Goal: Check status: Check status

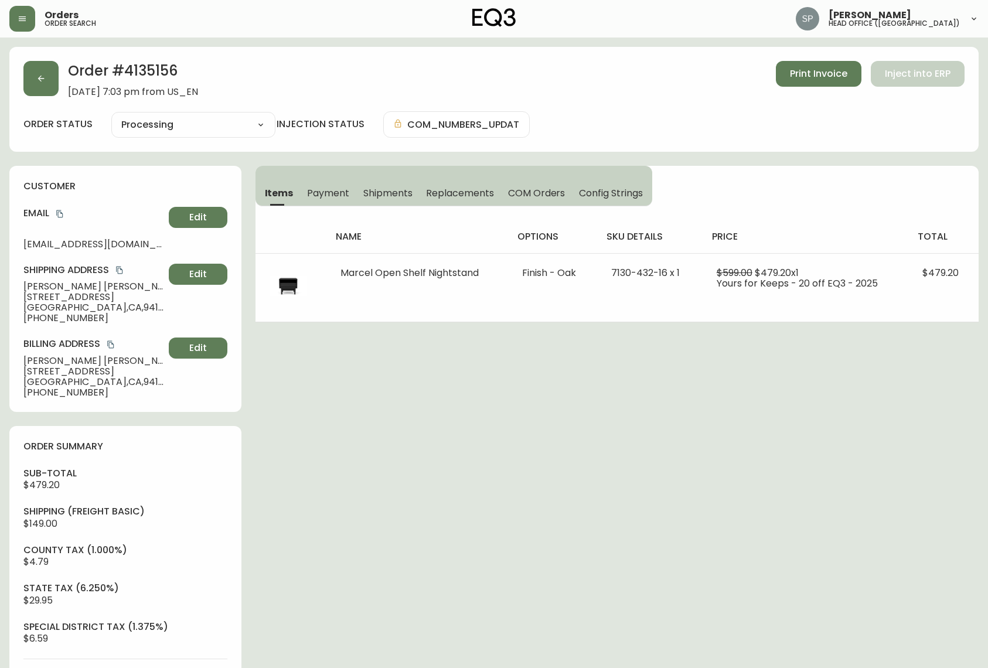
select select "PROCESSING"
click at [31, 23] on button "button" at bounding box center [22, 19] width 26 height 26
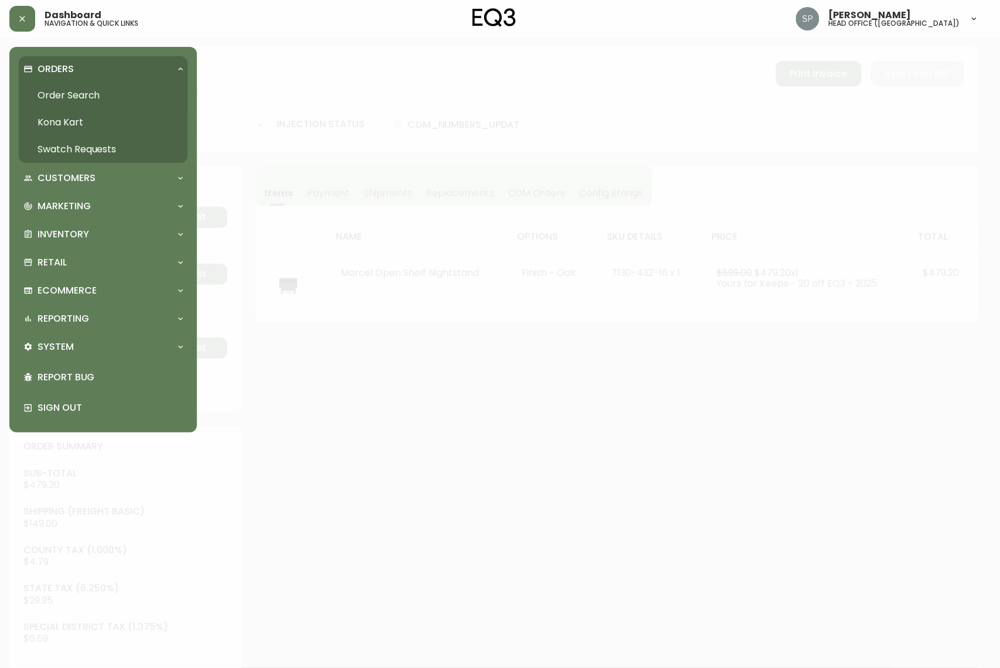
click at [67, 97] on link "Order Search" at bounding box center [103, 95] width 169 height 27
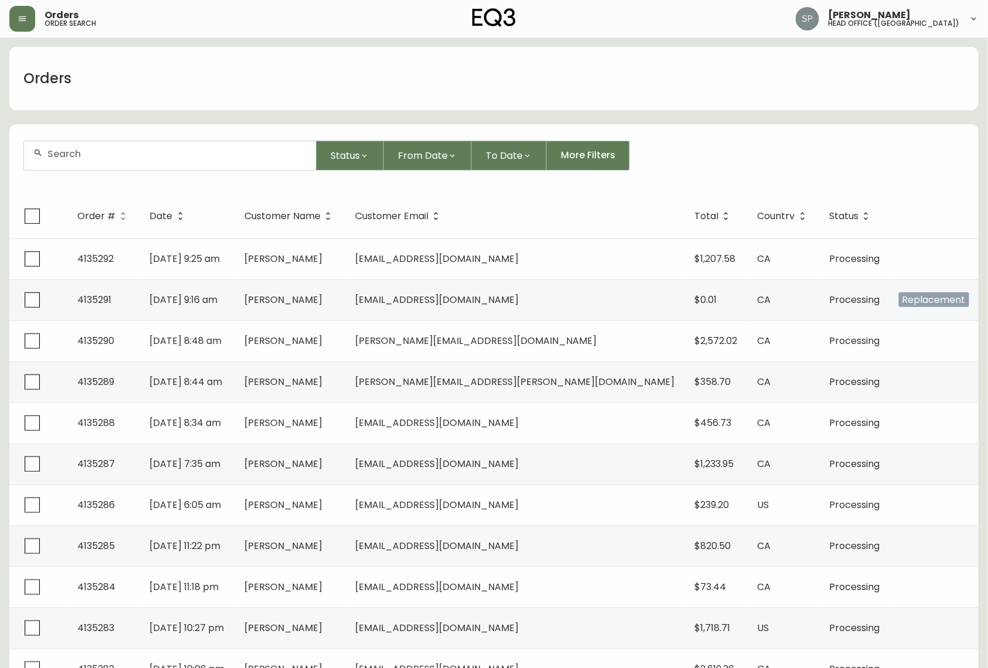
click at [139, 155] on input "text" at bounding box center [176, 153] width 259 height 11
paste input "4135156"
type input "4135156"
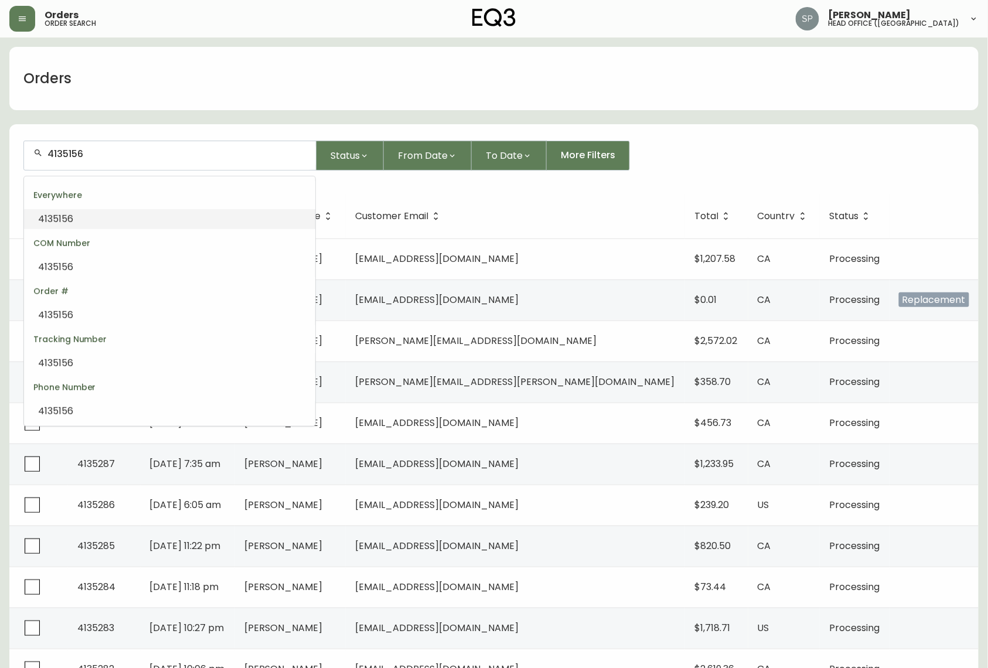
click at [137, 221] on li "4135156" at bounding box center [169, 219] width 291 height 20
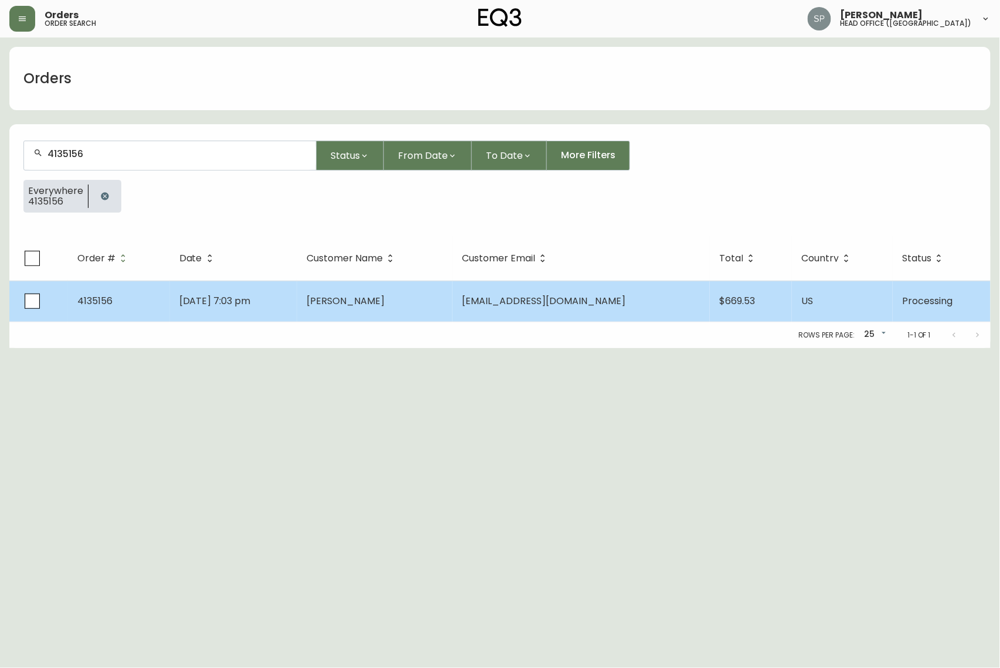
click at [297, 301] on td "[DATE] 7:03 pm" at bounding box center [233, 301] width 127 height 41
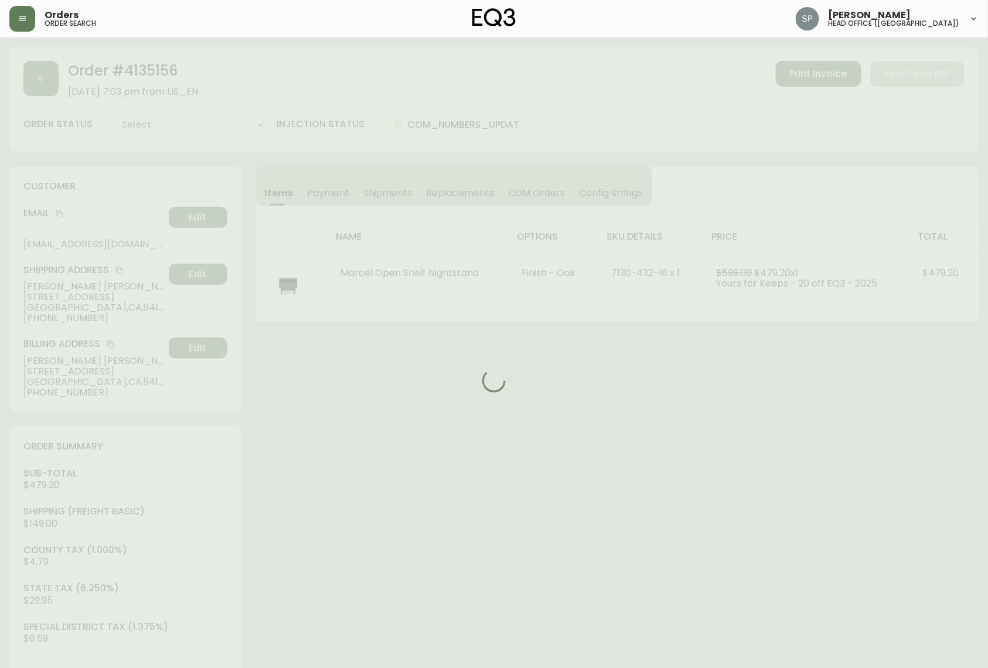
type input "Processing"
select select "PROCESSING"
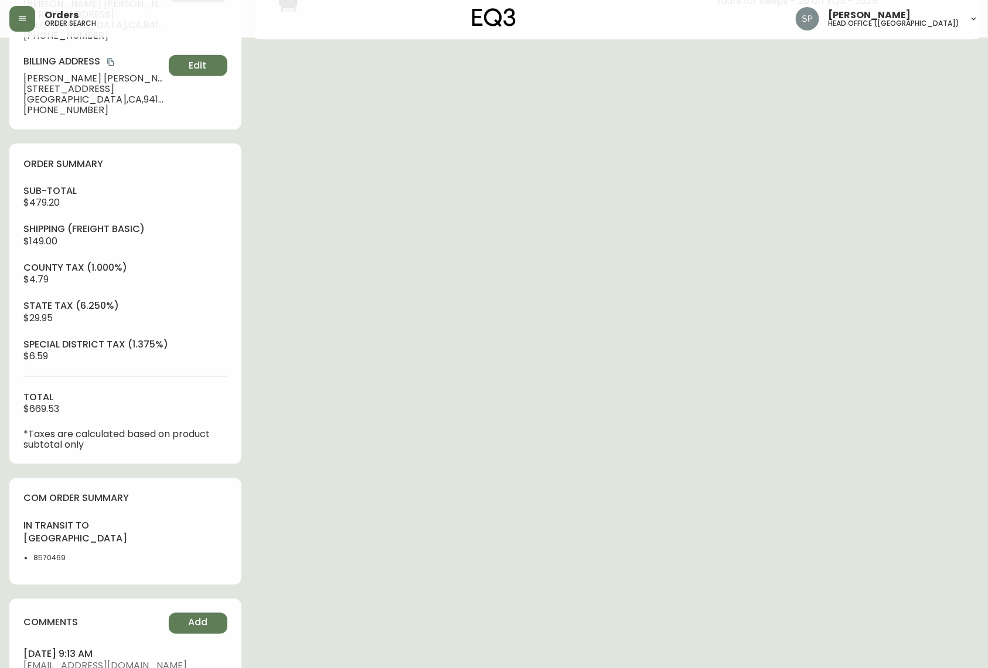
scroll to position [312, 0]
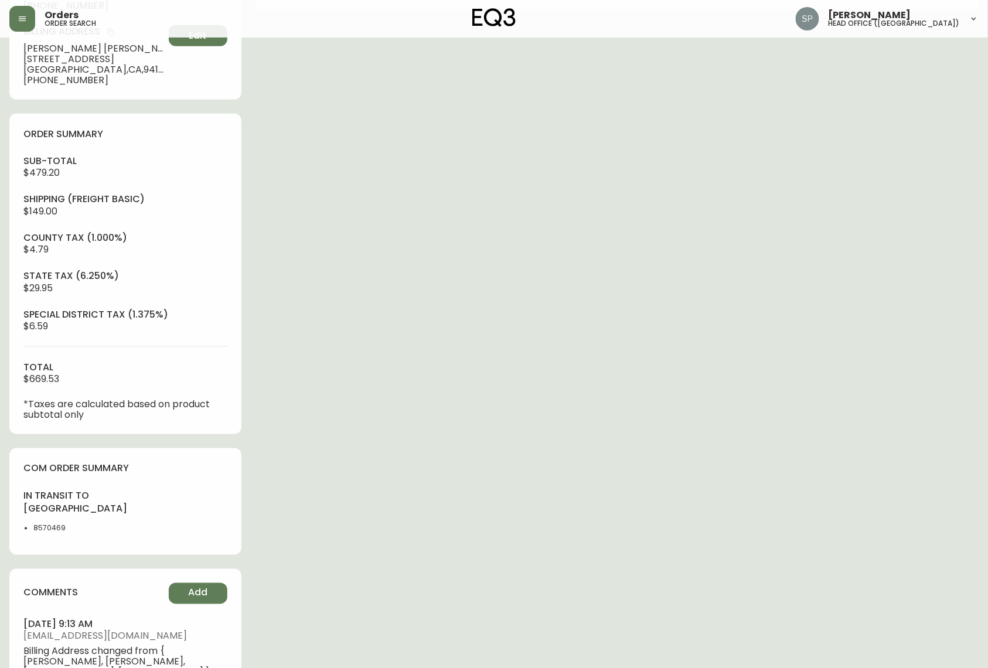
click at [52, 534] on li "8570469" at bounding box center [75, 528] width 85 height 11
copy li "8570469"
